Goal: Task Accomplishment & Management: Complete application form

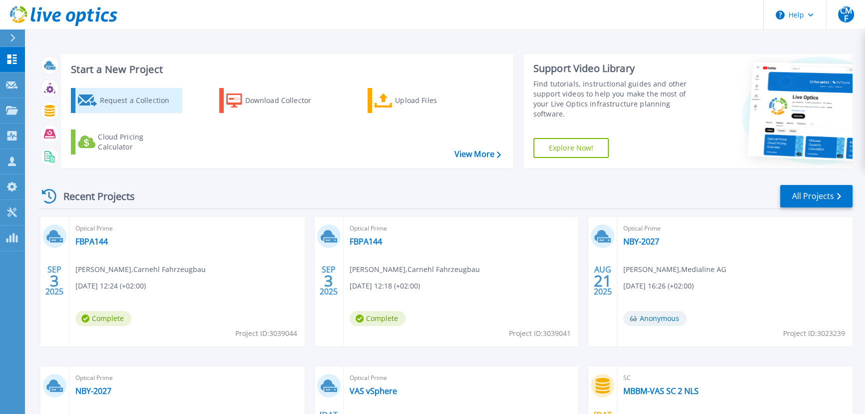
click at [134, 103] on div "Request a Collection" at bounding box center [139, 100] width 80 height 20
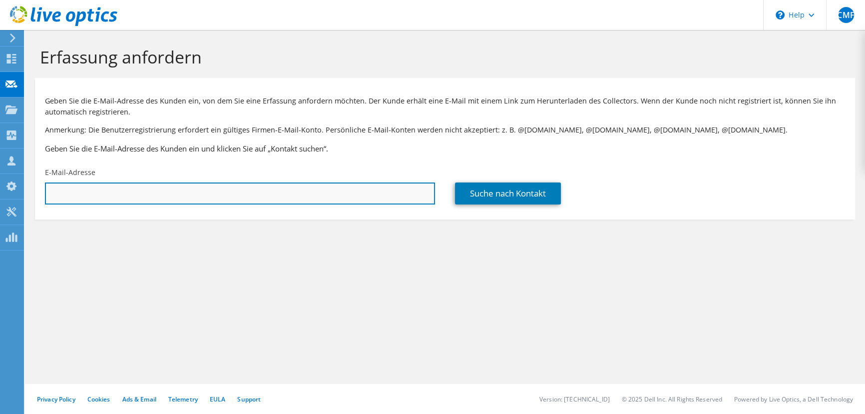
click at [162, 197] on input "text" at bounding box center [240, 193] width 390 height 22
paste input "Florian.Born@euramobil.de"
type input "Florian.Born@euramobil.de"
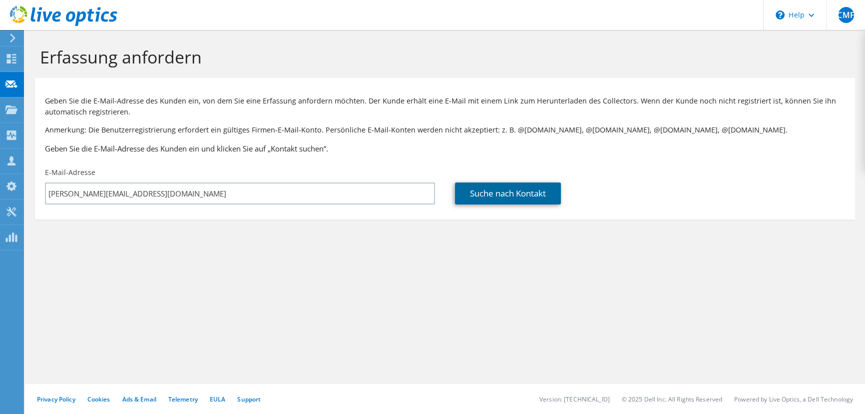
click at [511, 194] on link "Suche nach Kontakt" at bounding box center [508, 193] width 106 height 22
type input "Eura Mobil GmbH"
type input "Florian"
type input "Born"
type input "[GEOGRAPHIC_DATA]"
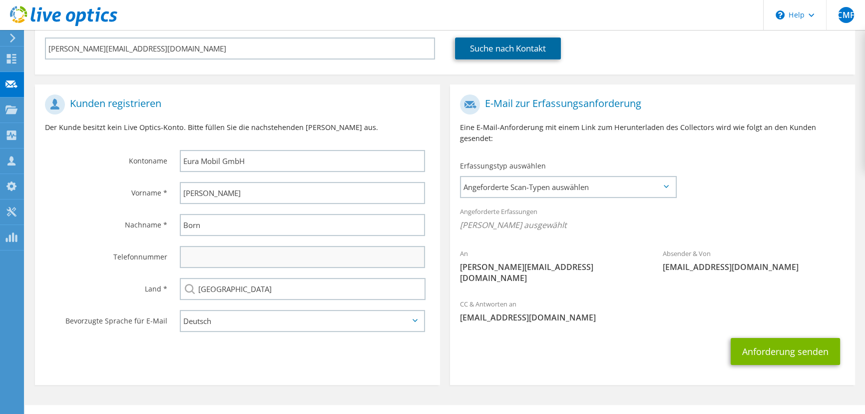
scroll to position [145, 0]
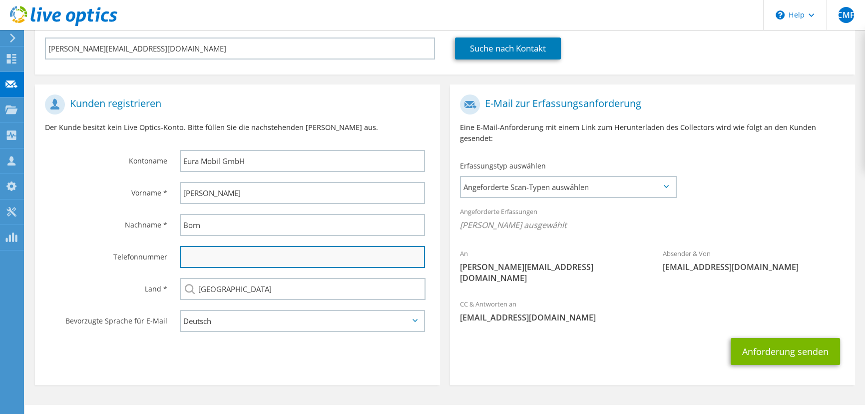
click at [289, 260] on input "text" at bounding box center [302, 257] width 245 height 22
click at [545, 190] on div "Erfassungstyp auswählen Angeforderte Scan-Typen auswählen Server Virtualization…" at bounding box center [568, 178] width 236 height 45
click at [548, 181] on span "Angeforderte Scan-Typen auswählen" at bounding box center [568, 187] width 214 height 20
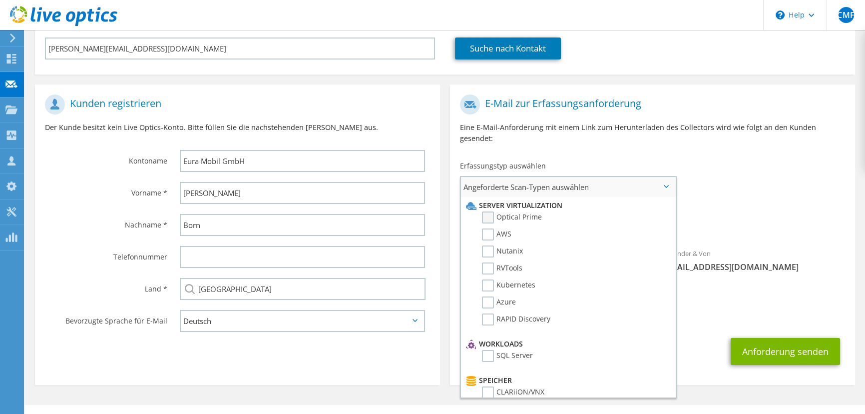
click at [536, 211] on label "Optical Prime" at bounding box center [512, 217] width 60 height 12
click at [0, 0] on input "Optical Prime" at bounding box center [0, 0] width 0 height 0
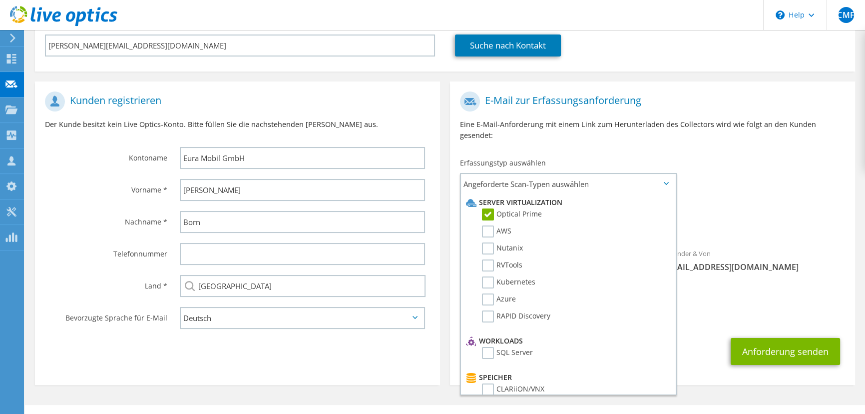
scroll to position [148, 0]
click at [740, 185] on div "An Florian.Born@euramobil.de Absender & Von liveoptics@liveoptics.com" at bounding box center [652, 189] width 405 height 207
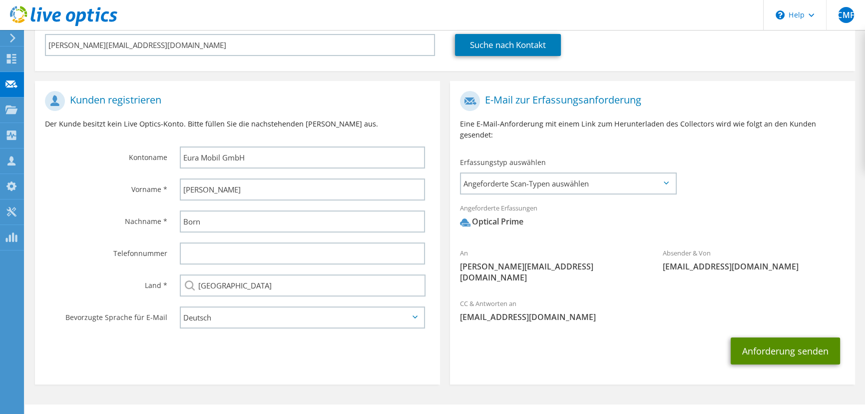
click at [760, 337] on button "Anforderung senden" at bounding box center [785, 350] width 109 height 27
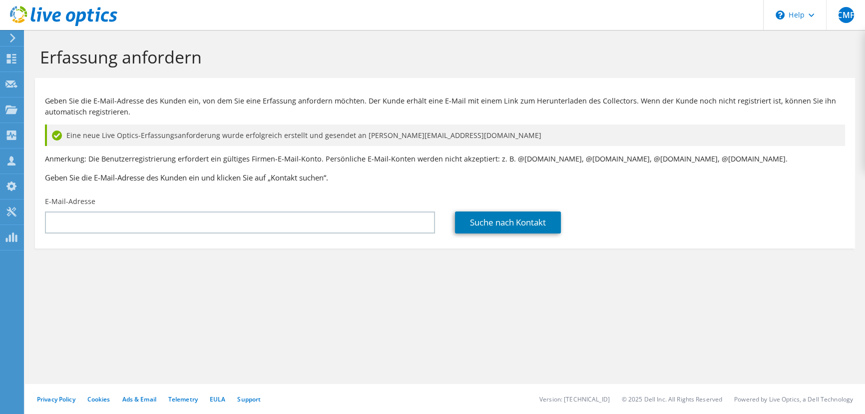
drag, startPoint x: 513, startPoint y: 357, endPoint x: 653, endPoint y: 295, distance: 154.1
click at [514, 355] on div "Erfassung anfordern Geben Sie die E-Mail-Adresse des Kunden ein, von dem Sie ei…" at bounding box center [445, 222] width 840 height 384
click at [360, 259] on section "Erfassung anfordern Geben Sie die E-Mail-Adresse des Kunden ein, von dem Sie ei…" at bounding box center [445, 164] width 840 height 268
click at [31, 21] on icon at bounding box center [63, 16] width 107 height 20
